Goal: Task Accomplishment & Management: Manage account settings

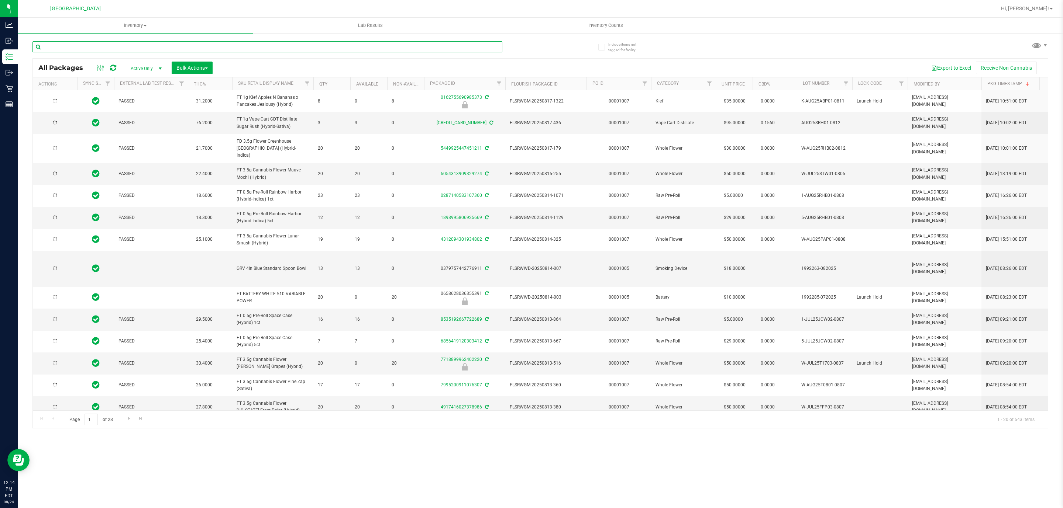
click at [132, 45] on input "text" at bounding box center [267, 46] width 470 height 11
type input "MAY25ARR02-0602"
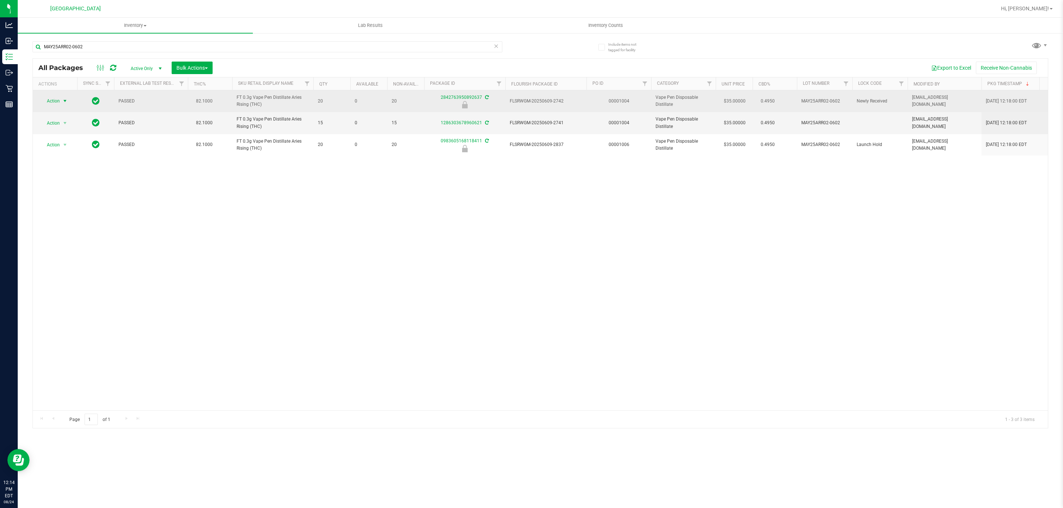
click at [57, 102] on span "Action" at bounding box center [50, 101] width 20 height 10
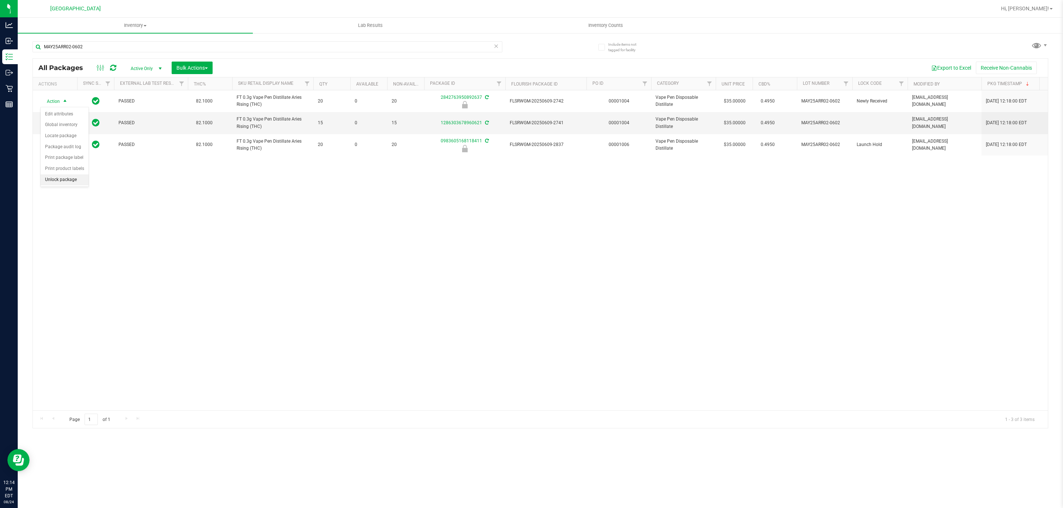
click at [50, 185] on li "Unlock package" at bounding box center [65, 180] width 48 height 11
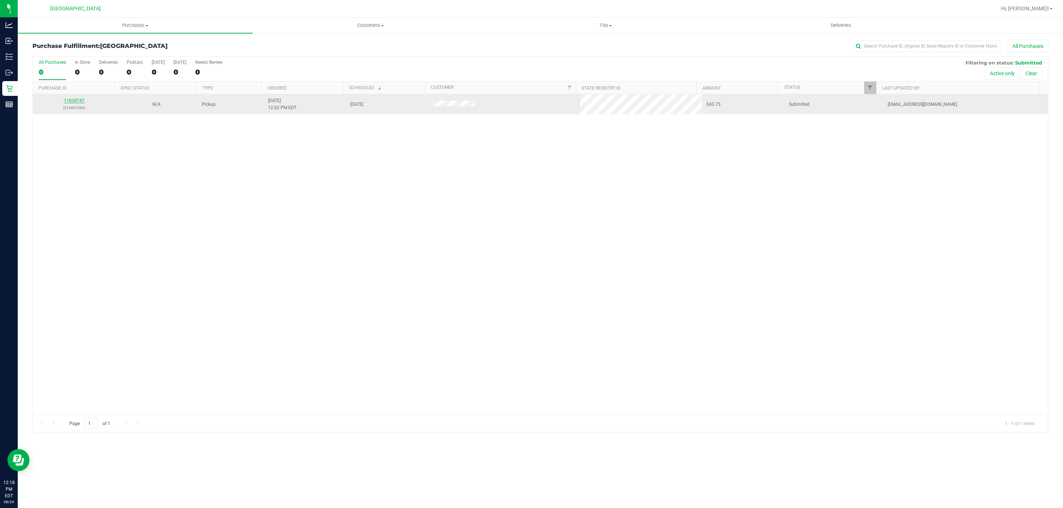
click at [77, 101] on link "11838747" at bounding box center [74, 100] width 21 height 5
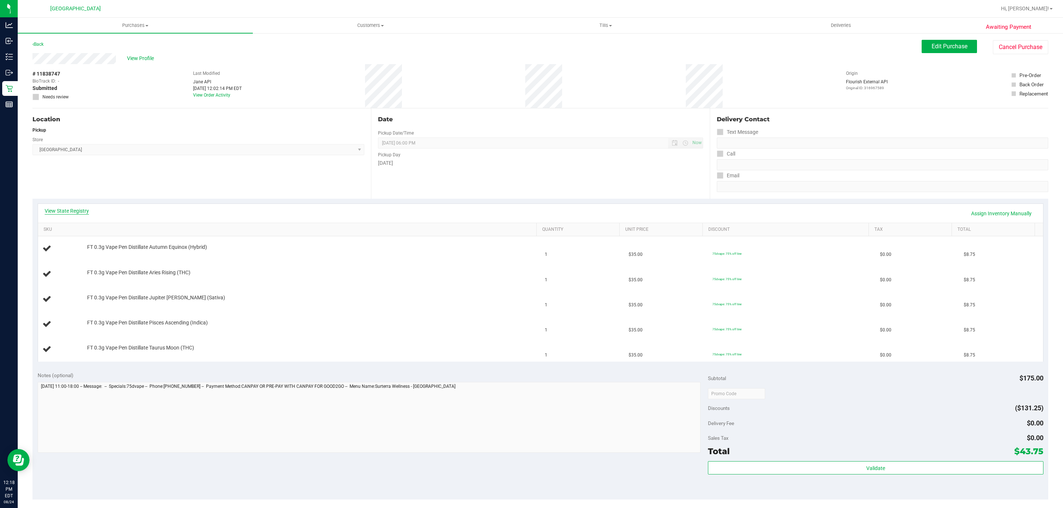
click at [73, 210] on link "View State Registry" at bounding box center [67, 210] width 44 height 7
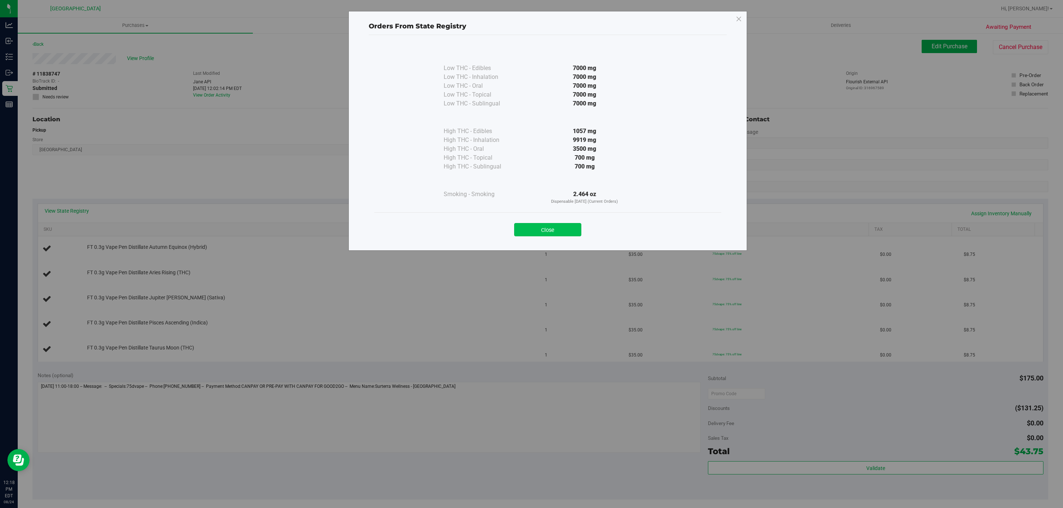
click at [548, 234] on button "Close" at bounding box center [547, 229] width 67 height 13
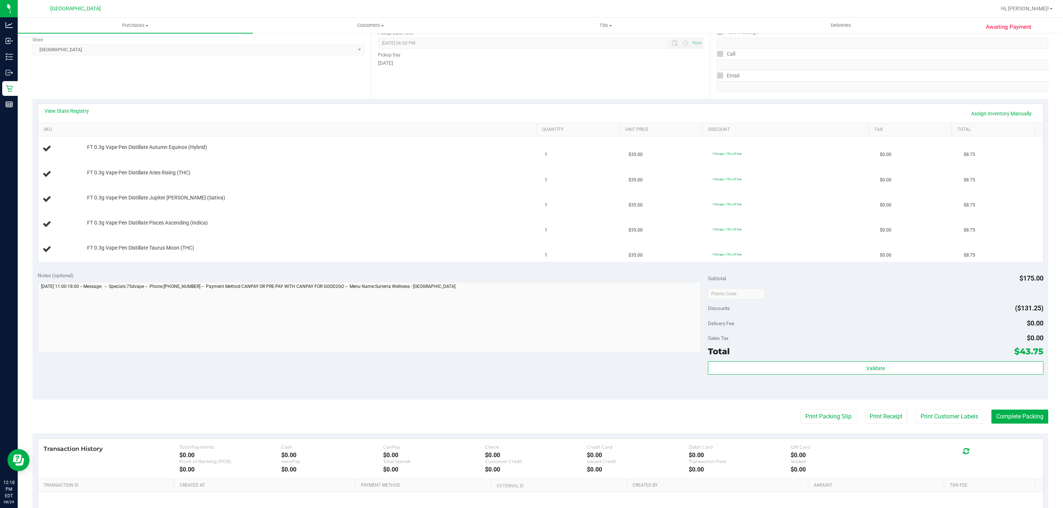
scroll to position [181, 0]
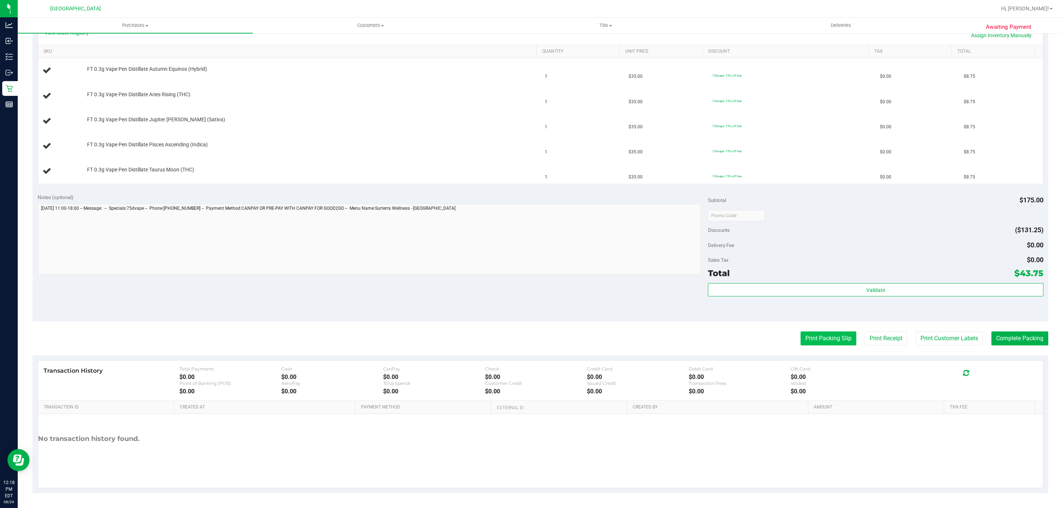
click at [807, 341] on button "Print Packing Slip" at bounding box center [828, 339] width 56 height 14
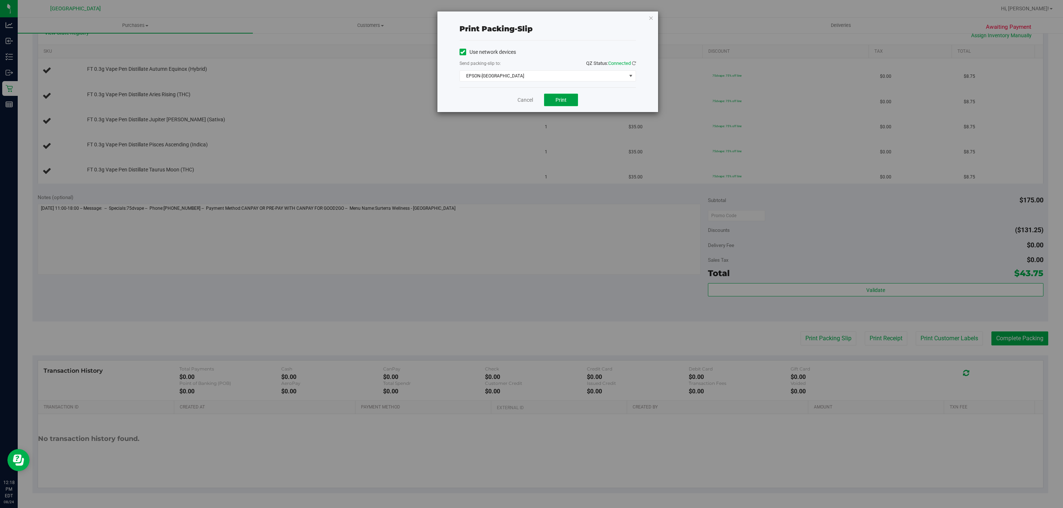
click at [558, 101] on span "Print" at bounding box center [560, 100] width 11 height 6
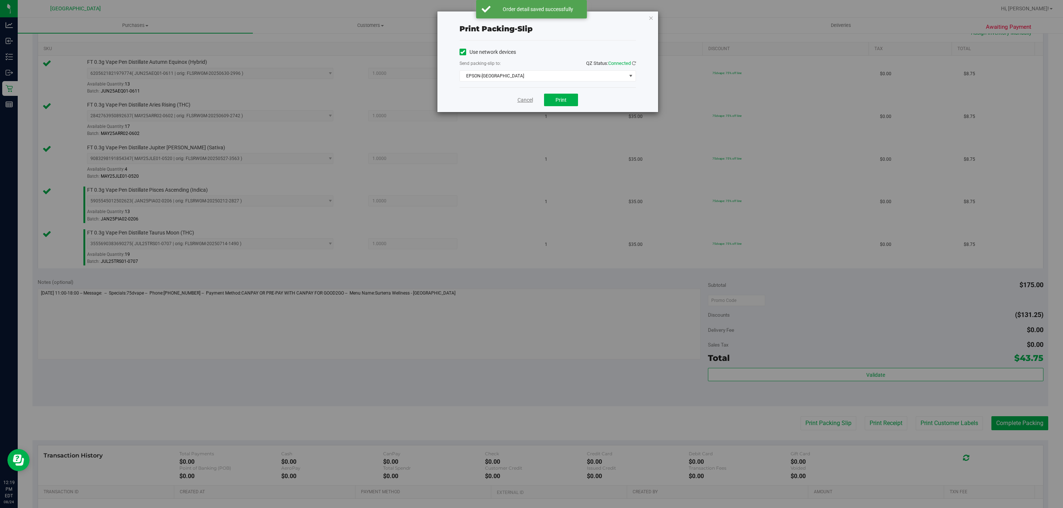
click at [524, 97] on link "Cancel" at bounding box center [524, 100] width 15 height 8
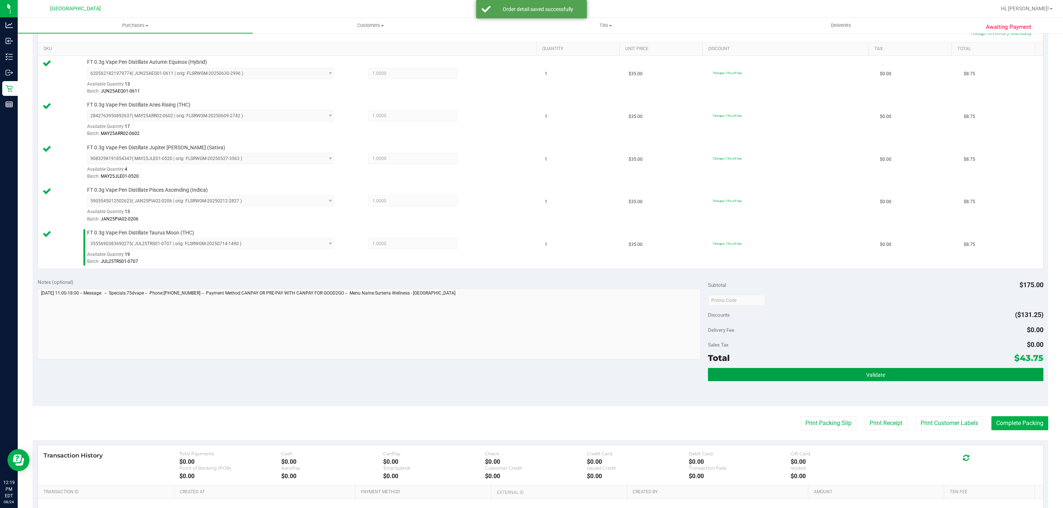
click at [846, 375] on button "Validate" at bounding box center [875, 374] width 335 height 13
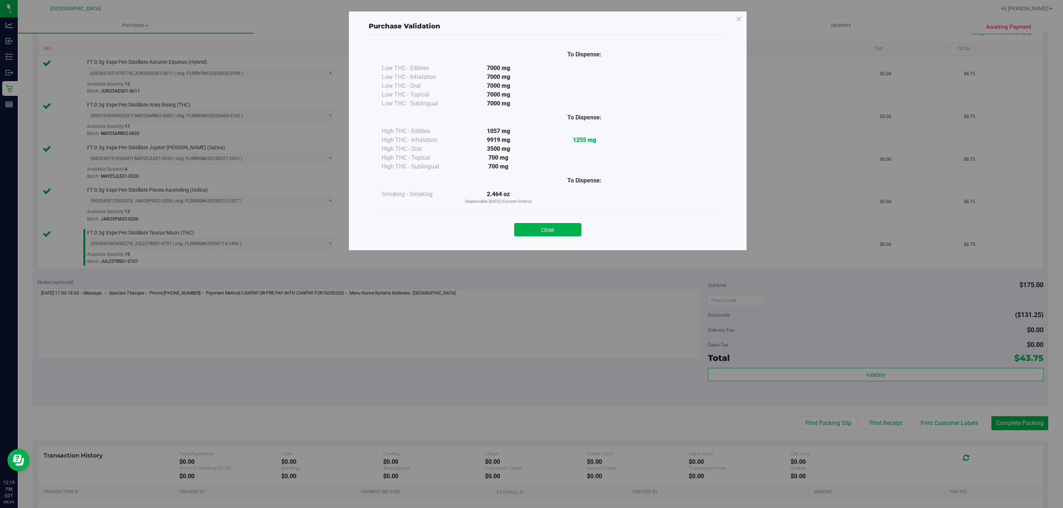
click at [577, 247] on div "Purchase Validation To Dispense: Low THC - Edibles 7000 mg" at bounding box center [547, 131] width 399 height 240
click at [546, 244] on div "To Dispense: Low THC - Edibles 7000 mg" at bounding box center [548, 139] width 358 height 209
click at [569, 223] on div "Close" at bounding box center [548, 227] width 336 height 18
click at [559, 215] on div "Close" at bounding box center [547, 228] width 347 height 30
click at [555, 237] on button "Close" at bounding box center [547, 229] width 67 height 13
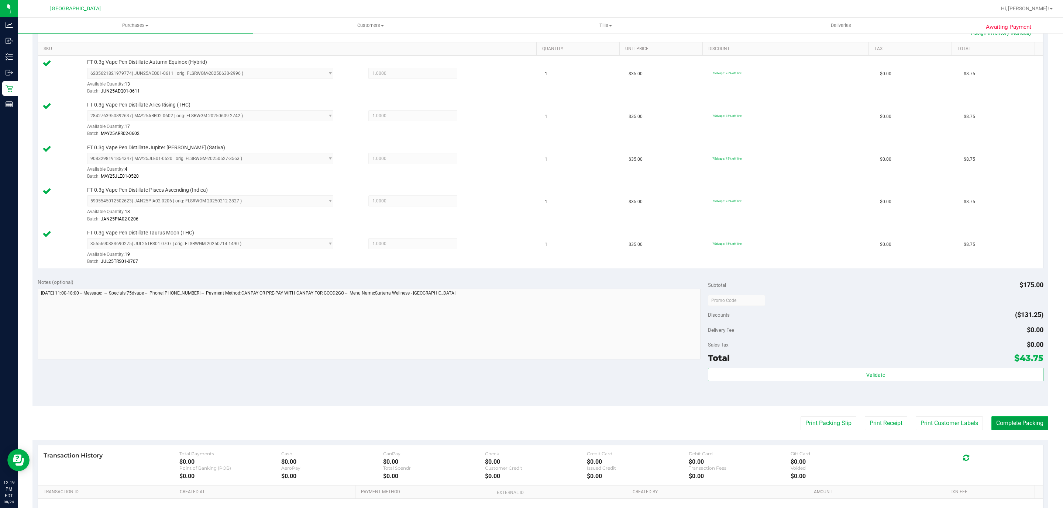
click at [1001, 429] on button "Complete Packing" at bounding box center [1019, 424] width 57 height 14
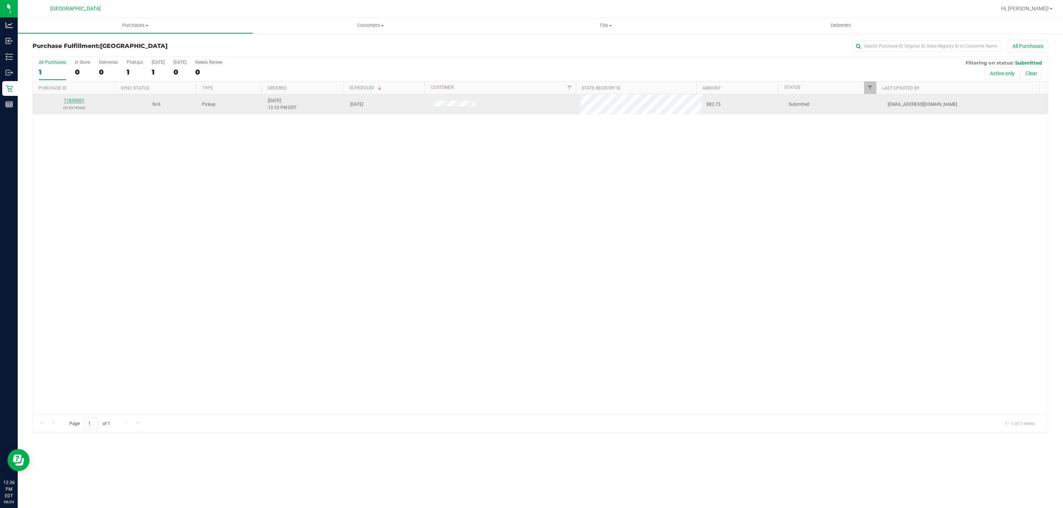
click at [71, 102] on link "11839001" at bounding box center [74, 100] width 21 height 5
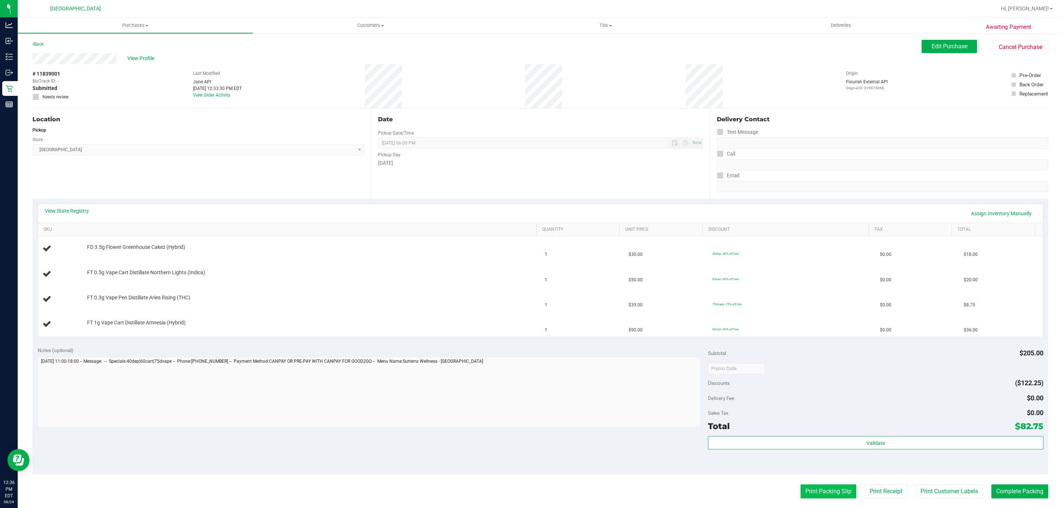
click at [800, 495] on button "Print Packing Slip" at bounding box center [828, 492] width 56 height 14
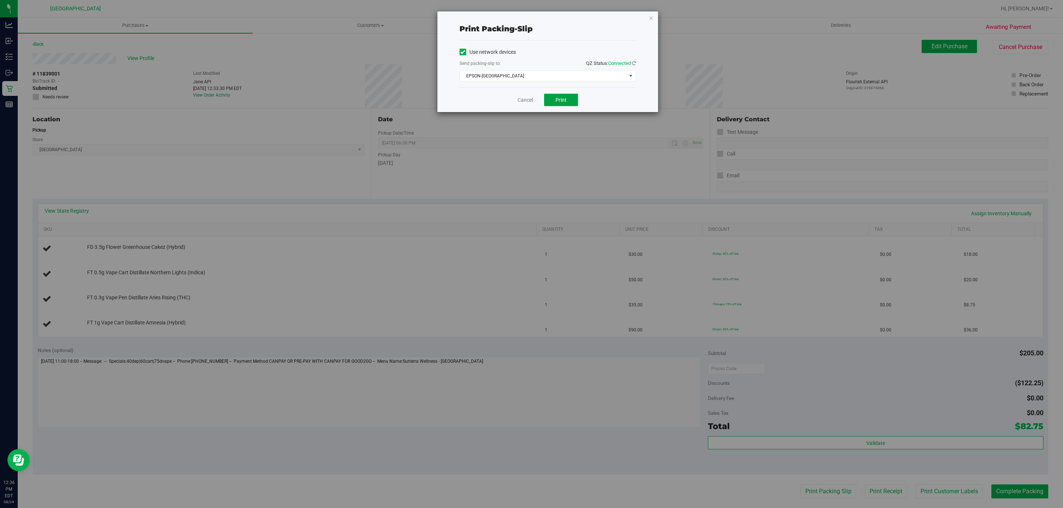
click at [552, 103] on button "Print" at bounding box center [561, 100] width 34 height 13
click at [649, 19] on icon "button" at bounding box center [650, 17] width 5 height 9
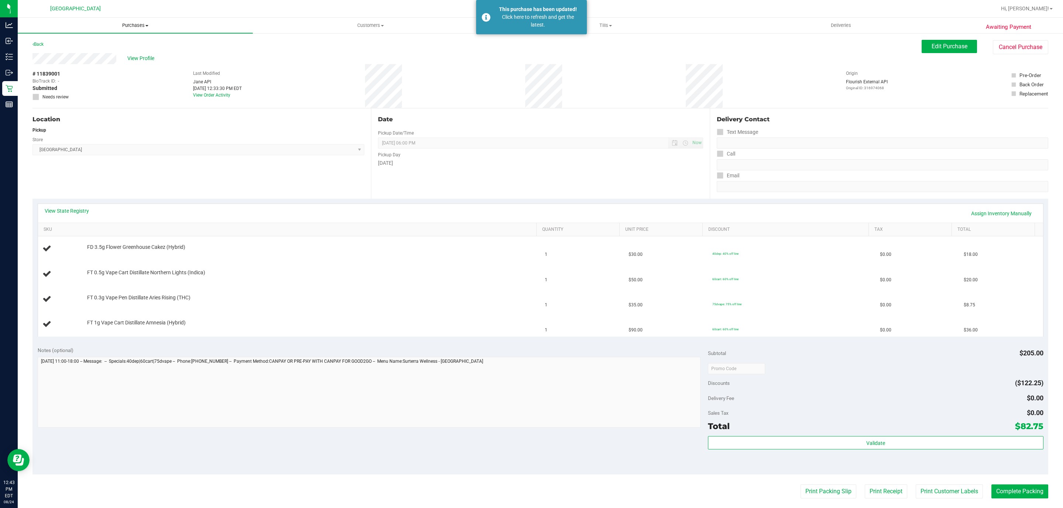
click at [137, 30] on uib-tab-heading "Purchases Summary of purchases Fulfillment All purchases" at bounding box center [135, 25] width 235 height 15
click at [138, 25] on span "Purchases" at bounding box center [135, 25] width 235 height 7
click at [132, 23] on span "Purchases" at bounding box center [135, 25] width 235 height 7
click at [83, 50] on li "Fulfillment" at bounding box center [135, 53] width 235 height 9
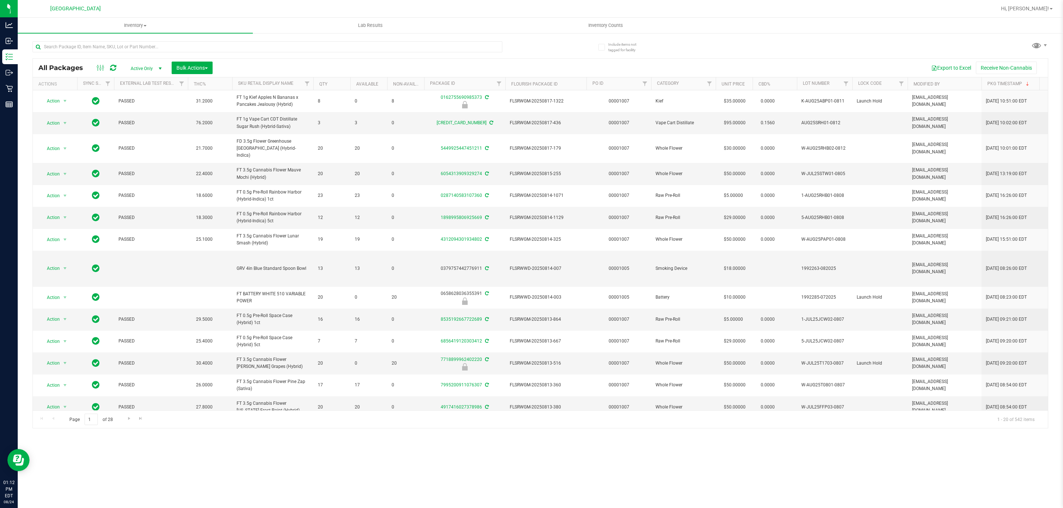
drag, startPoint x: 237, startPoint y: 38, endPoint x: 272, endPoint y: 59, distance: 40.4
click at [237, 38] on div at bounding box center [286, 47] width 508 height 24
click at [369, 48] on input "text" at bounding box center [267, 46] width 470 height 11
type input "G-JUL25HYB06-0806"
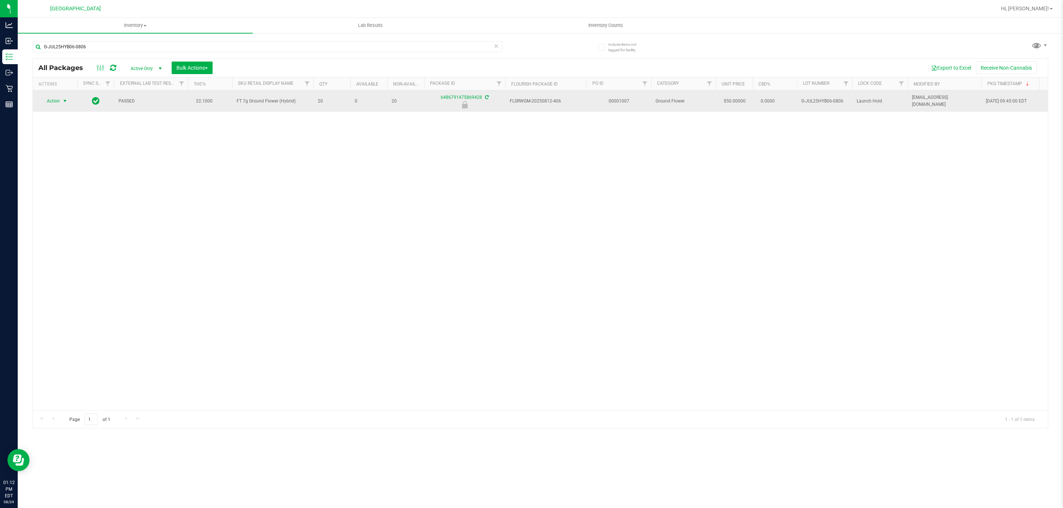
click at [47, 99] on span "Action" at bounding box center [50, 101] width 20 height 10
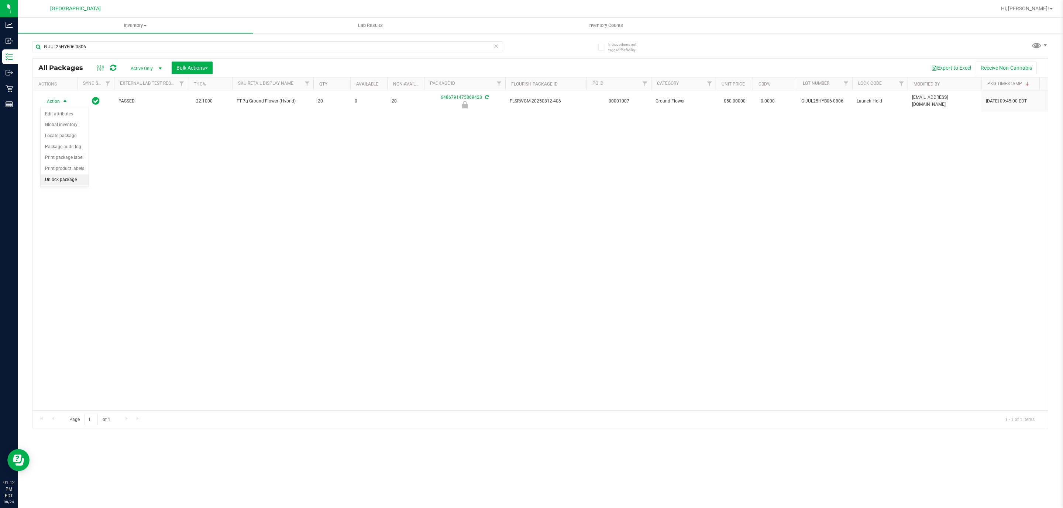
click at [52, 184] on li "Unlock package" at bounding box center [65, 180] width 48 height 11
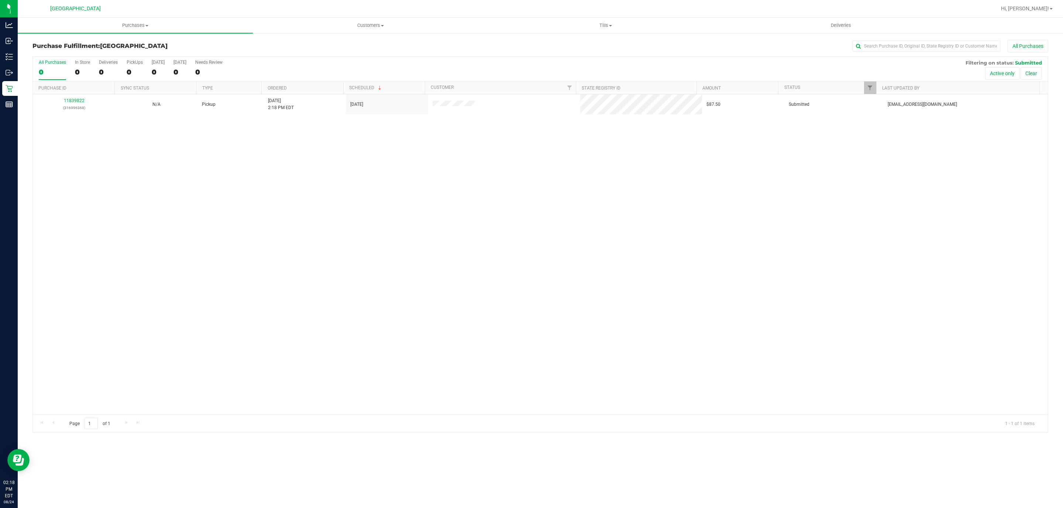
click at [291, 226] on div "11839822 (316996368) N/A Pickup [DATE] 2:18 PM EDT 8/24/2025 $87.50 Submitted […" at bounding box center [540, 254] width 1015 height 320
click at [605, 27] on span "Tills" at bounding box center [605, 25] width 234 height 7
click at [586, 41] on li "Manage tills" at bounding box center [605, 44] width 235 height 9
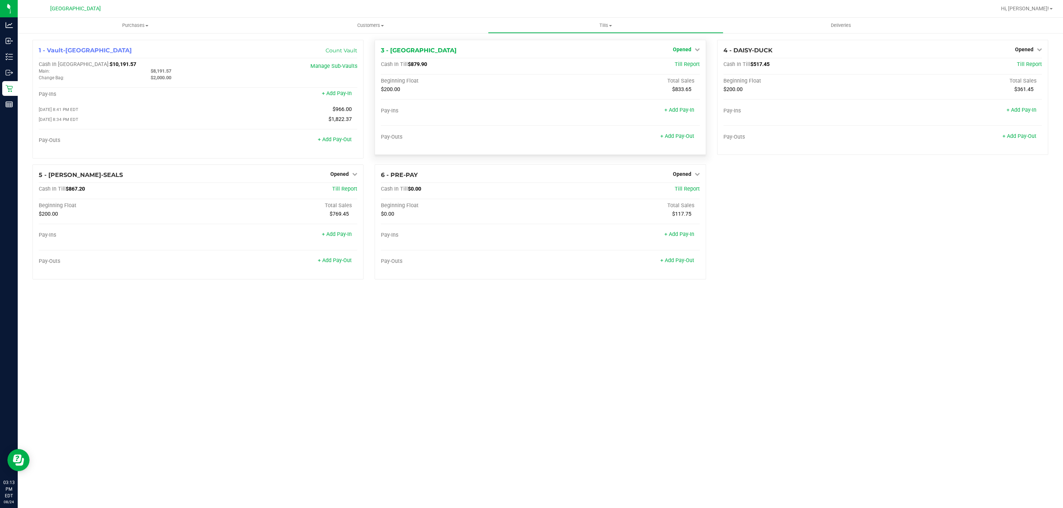
click at [698, 49] on icon at bounding box center [696, 49] width 5 height 5
click at [686, 65] on link "Close Till" at bounding box center [683, 65] width 20 height 6
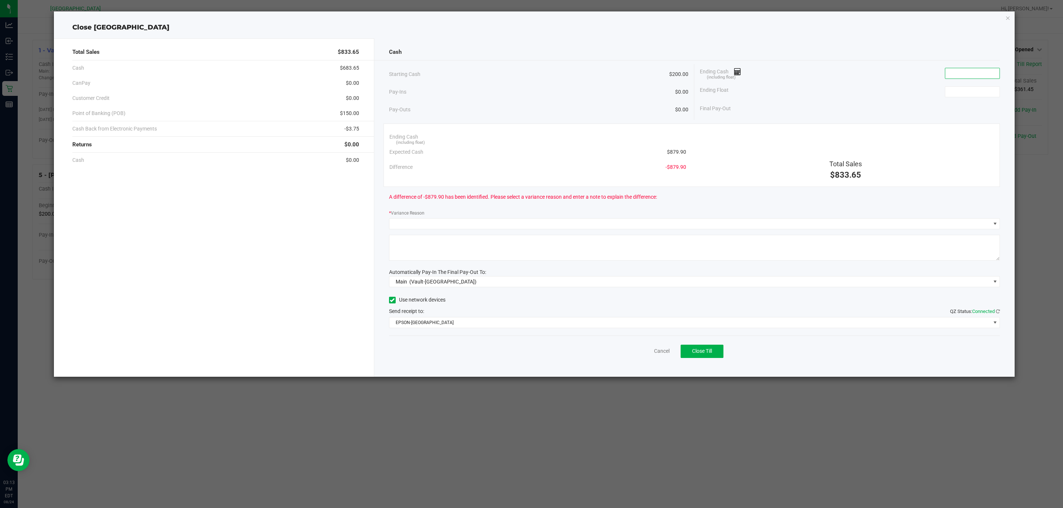
click at [958, 72] on input at bounding box center [972, 73] width 54 height 10
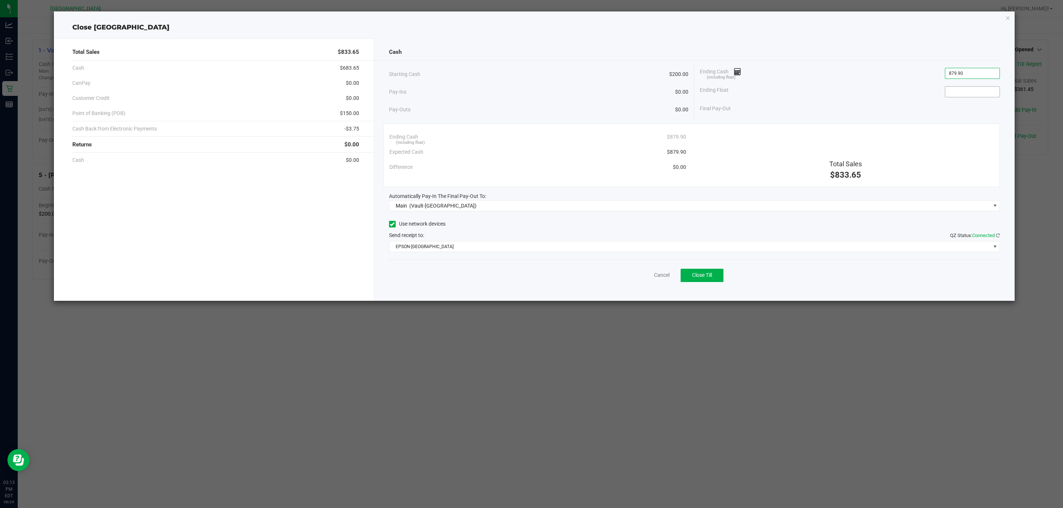
type input "$879.90"
click at [989, 93] on input at bounding box center [972, 92] width 54 height 10
type input "$200.00"
click at [435, 245] on span "EPSON-CYPRUS" at bounding box center [689, 247] width 601 height 10
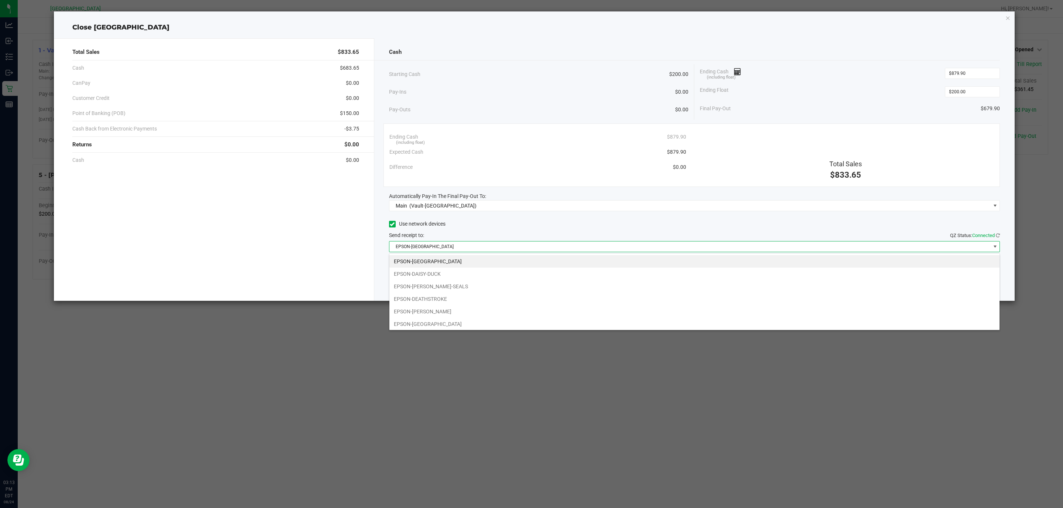
scroll to position [11, 611]
click at [426, 303] on li "EPSON-DEATHSTROKE" at bounding box center [694, 299] width 610 height 13
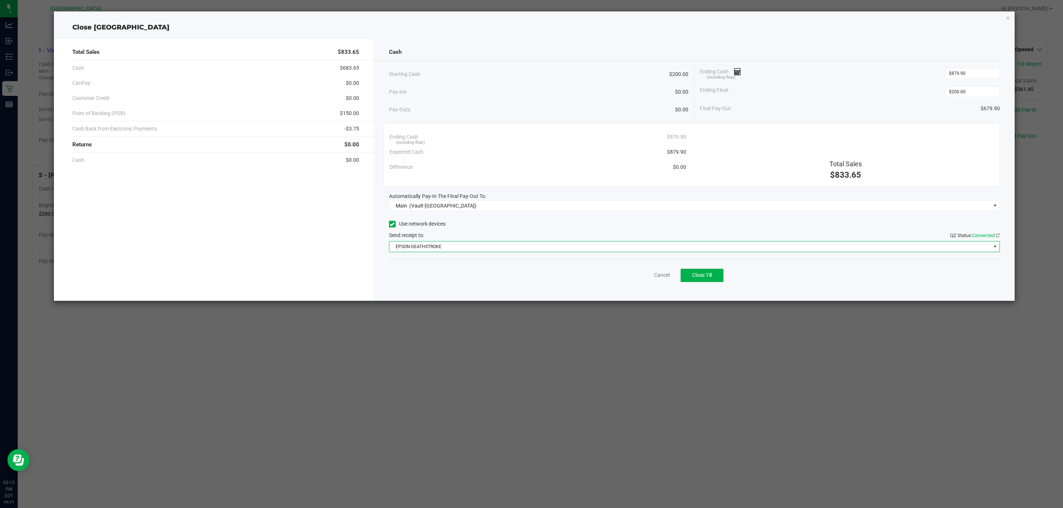
click at [317, 246] on div "Total Sales $833.65 Cash $683.65 CanPay $0.00 Customer Credit $0.00 Point of Ba…" at bounding box center [214, 169] width 320 height 263
drag, startPoint x: 280, startPoint y: 481, endPoint x: 284, endPoint y: 511, distance: 30.8
click at [284, 508] on html "Analytics Inbound Inventory Outbound Retail Reports 03:14 PM EDT 08/24/2025 08/…" at bounding box center [531, 254] width 1063 height 508
click at [486, 279] on div "Cancel Close Till" at bounding box center [694, 274] width 611 height 28
click at [702, 276] on span "Close Till" at bounding box center [702, 275] width 20 height 6
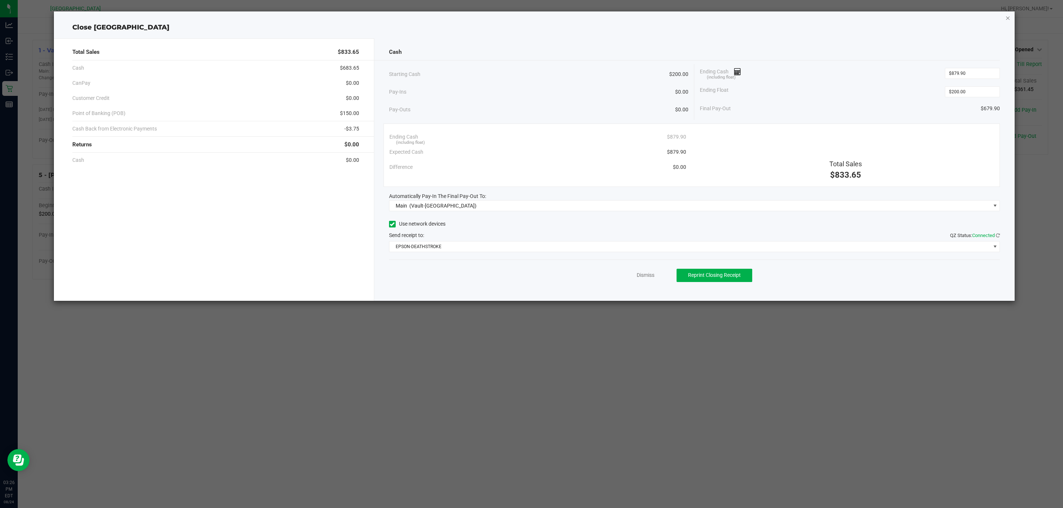
click at [1006, 15] on icon "button" at bounding box center [1007, 17] width 5 height 9
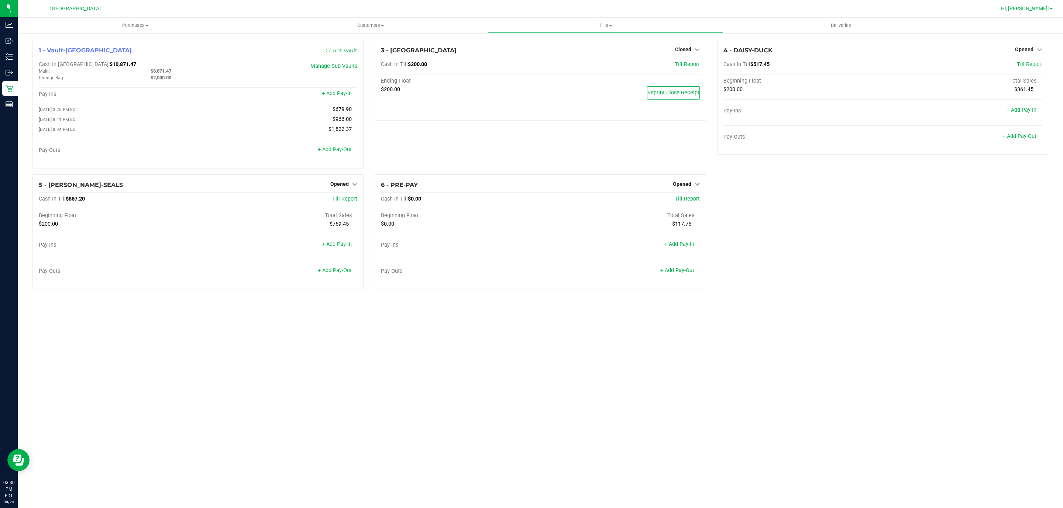
click at [1031, 6] on span "Hi, [PERSON_NAME]!" at bounding box center [1025, 9] width 48 height 6
click at [1031, 63] on span "Sign Out" at bounding box center [1024, 65] width 21 height 7
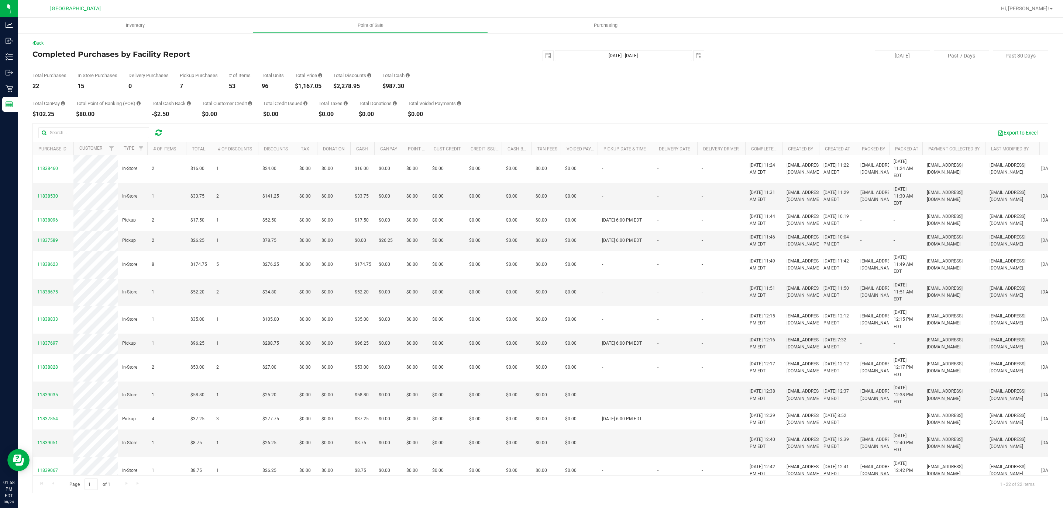
drag, startPoint x: 308, startPoint y: 86, endPoint x: 314, endPoint y: 86, distance: 5.5
click at [309, 86] on div "$1,167.05" at bounding box center [308, 86] width 27 height 6
click at [314, 86] on div "$1,167.05" at bounding box center [308, 86] width 27 height 6
click at [320, 87] on div "$1,167.05" at bounding box center [308, 86] width 27 height 6
click at [321, 88] on div "$1,167.05" at bounding box center [308, 86] width 27 height 6
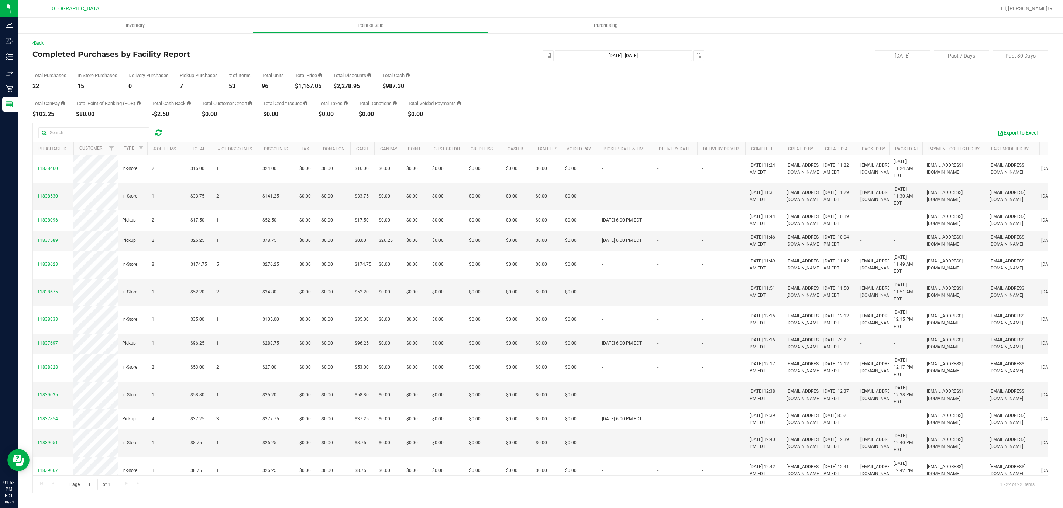
copy div "1,167.05"
click at [485, 85] on div "Total Purchases 22 In Store Purchases 15 Delivery Purchases 0 Pickup Purchases …" at bounding box center [540, 75] width 1016 height 28
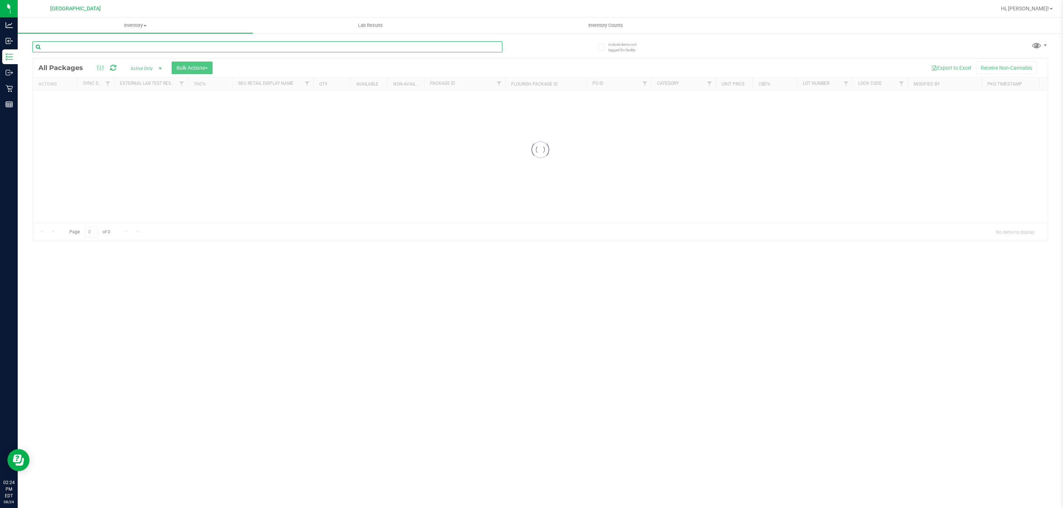
click at [178, 49] on input "text" at bounding box center [267, 46] width 470 height 11
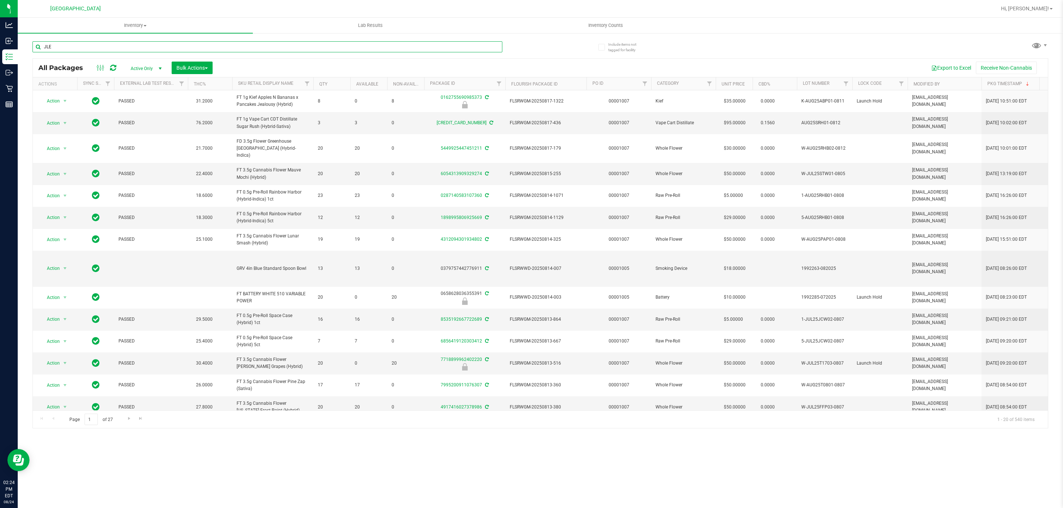
type input "JLE"
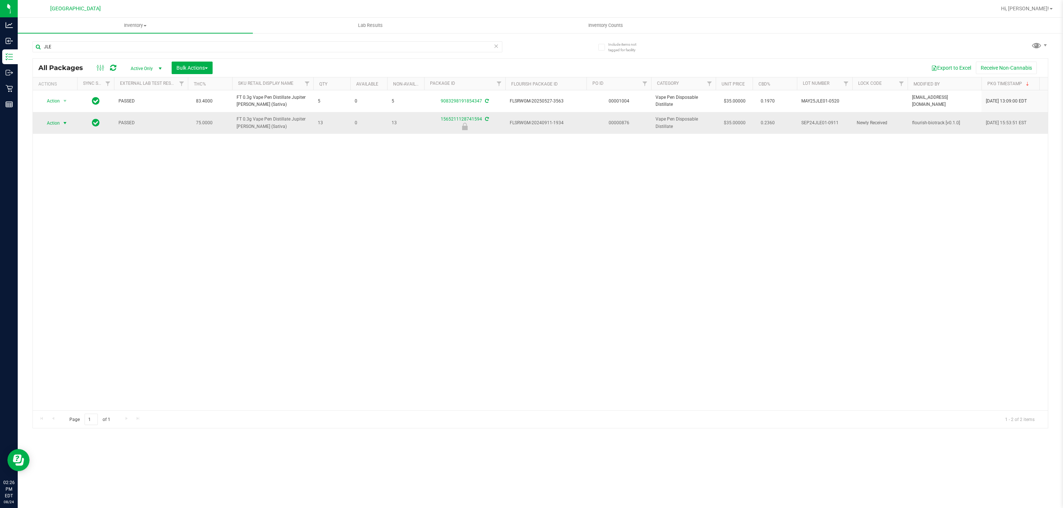
click at [59, 122] on span "Action" at bounding box center [50, 123] width 20 height 10
click at [63, 203] on li "Unlock package" at bounding box center [65, 202] width 48 height 11
click at [90, 45] on input "JLE" at bounding box center [267, 46] width 470 height 11
type input "LSN"
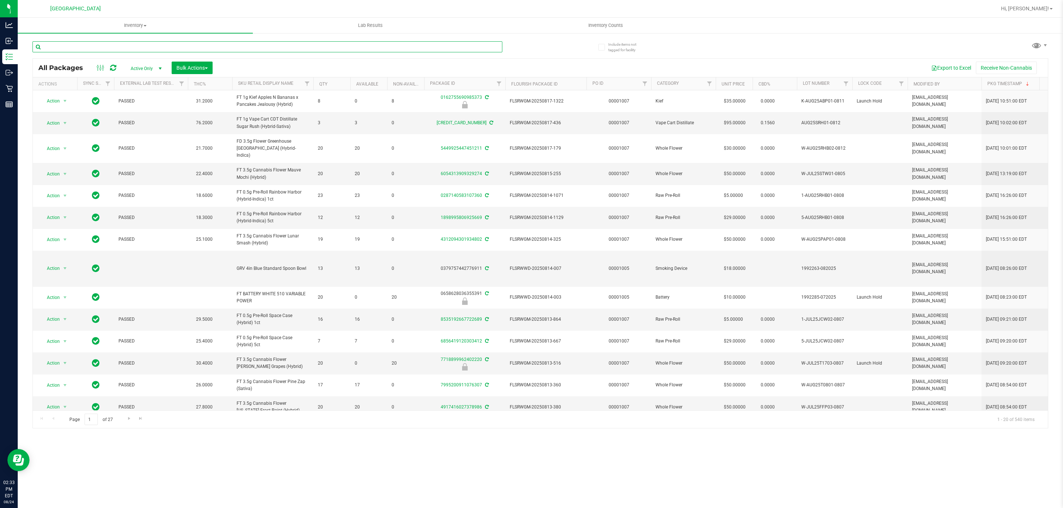
click at [255, 47] on input "text" at bounding box center [267, 46] width 470 height 11
type input "2544521832273923"
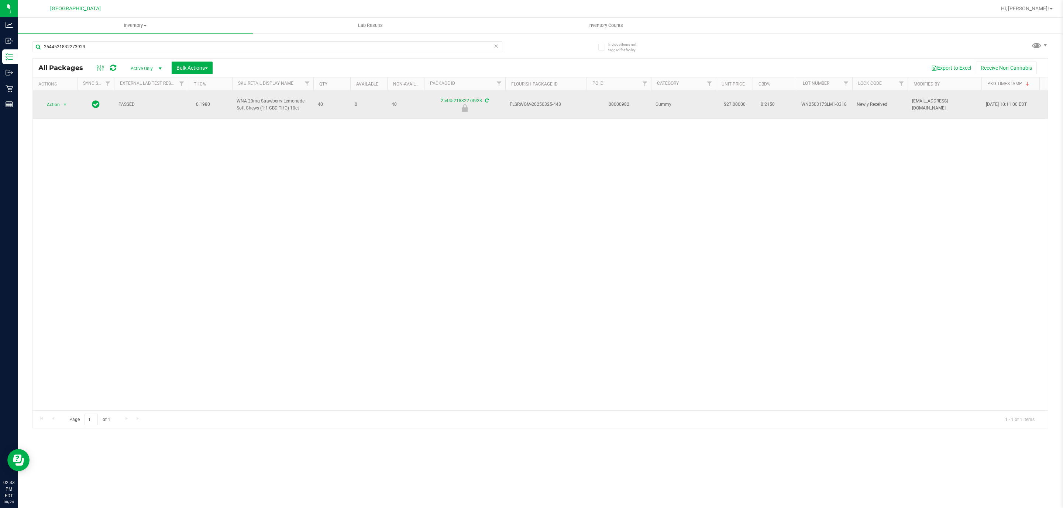
click at [52, 106] on span "Action" at bounding box center [50, 105] width 20 height 10
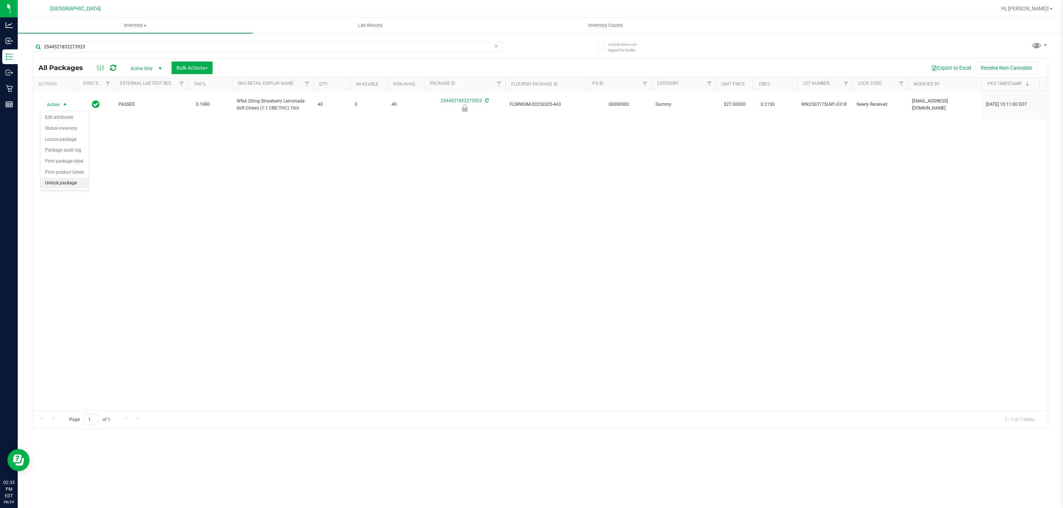
click at [66, 187] on li "Unlock package" at bounding box center [65, 183] width 48 height 11
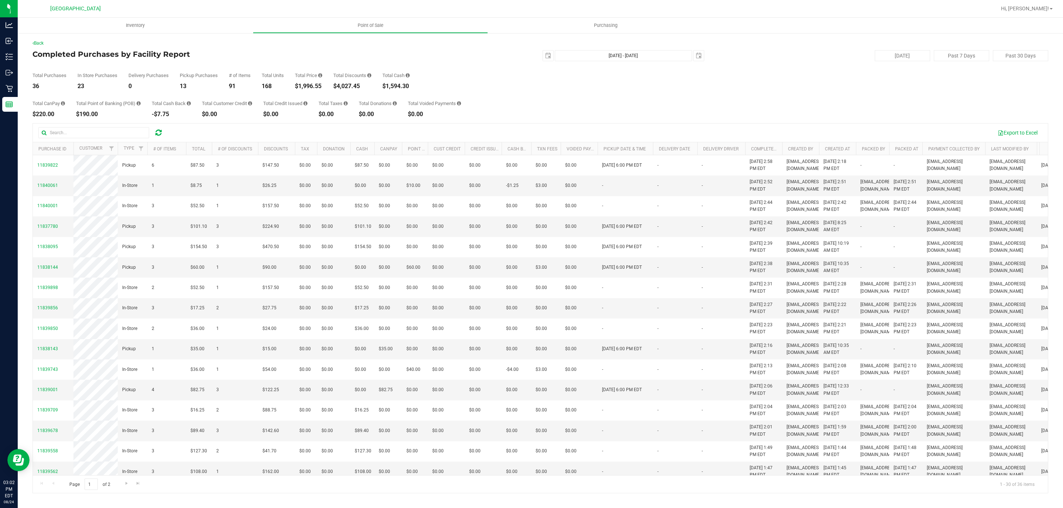
click at [315, 83] on div "$1,996.55" at bounding box center [308, 86] width 27 height 6
copy div "1,996.55"
click at [775, 80] on div "Total Purchases 36 In Store Purchases 23 Delivery Purchases 0 Pickup Purchases …" at bounding box center [540, 75] width 1016 height 28
